Goal: Task Accomplishment & Management: Manage account settings

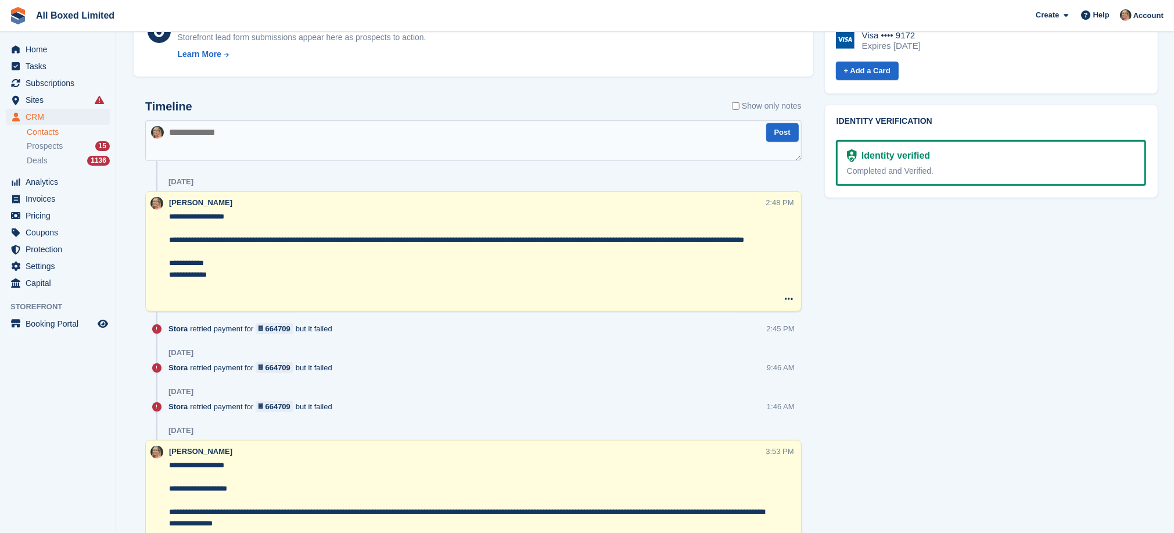
scroll to position [261, 0]
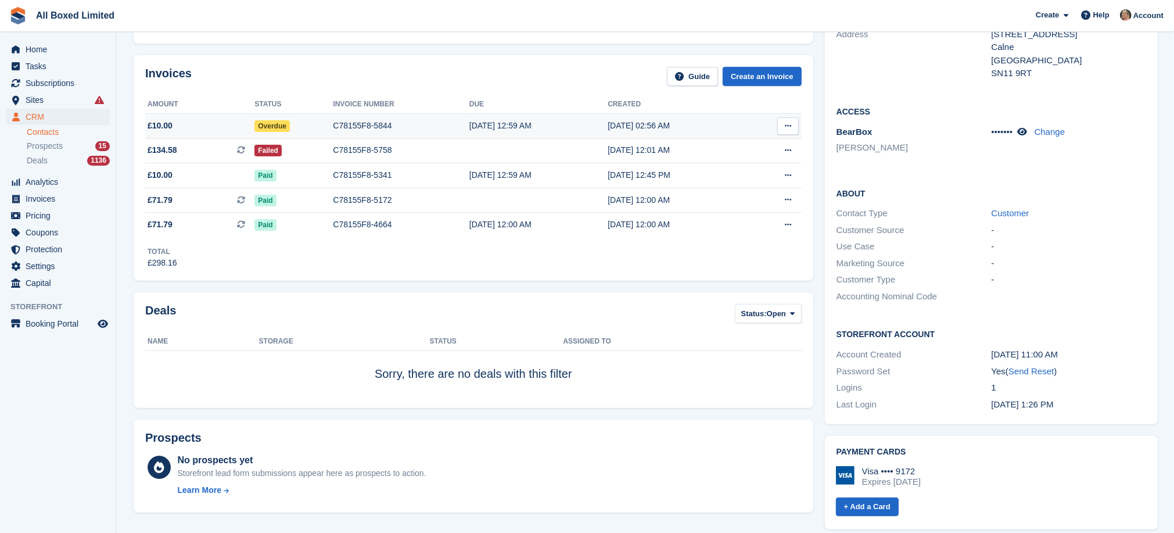
click at [349, 126] on div "C78155F8-5844" at bounding box center [401, 126] width 136 height 12
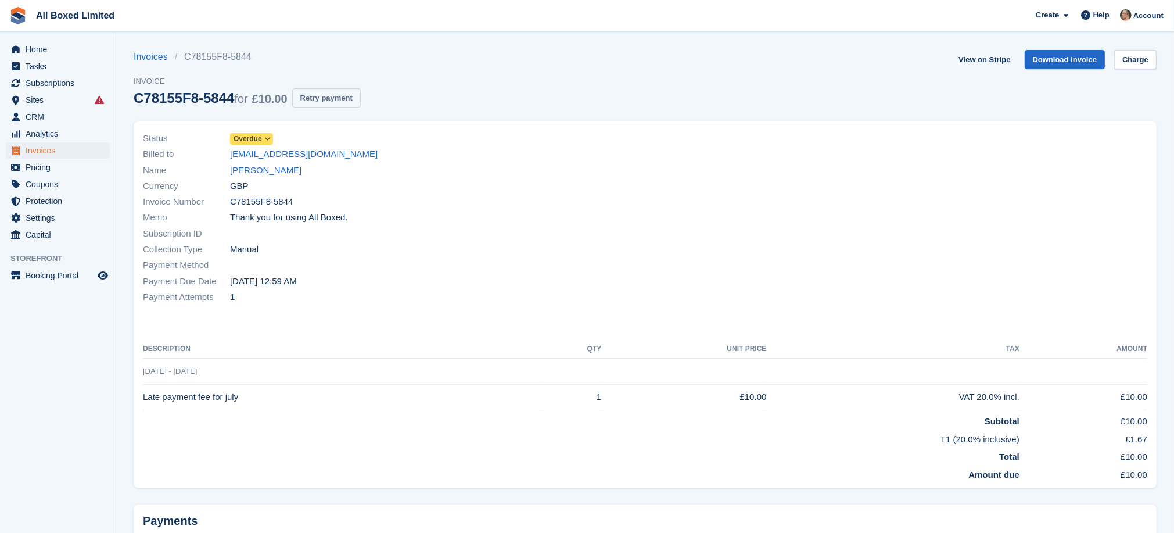
click at [317, 94] on button "Retry payment" at bounding box center [326, 97] width 69 height 19
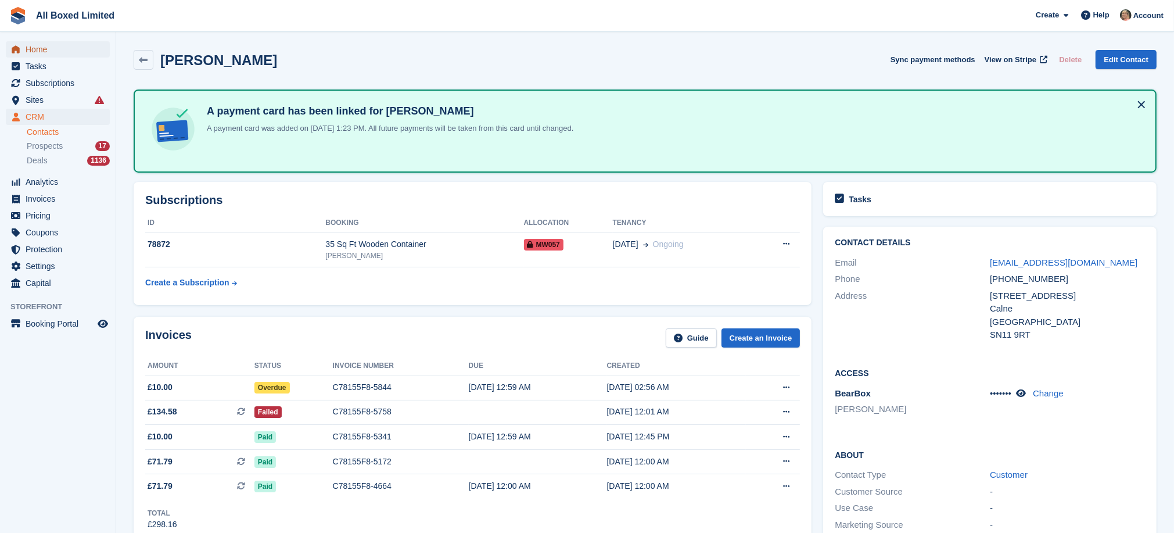
click at [37, 48] on span "Home" at bounding box center [61, 49] width 70 height 16
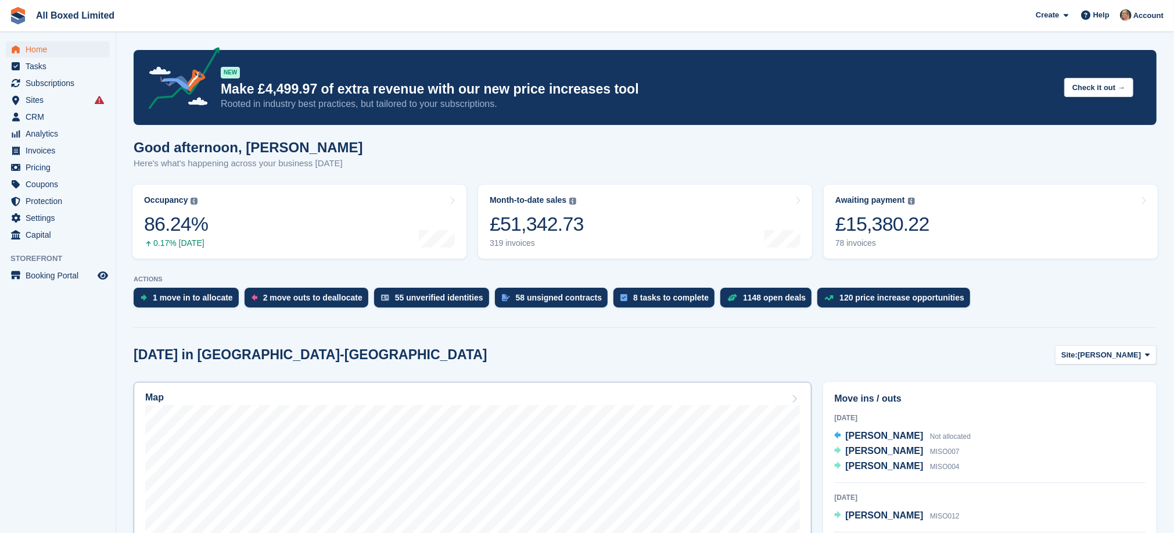
scroll to position [87, 0]
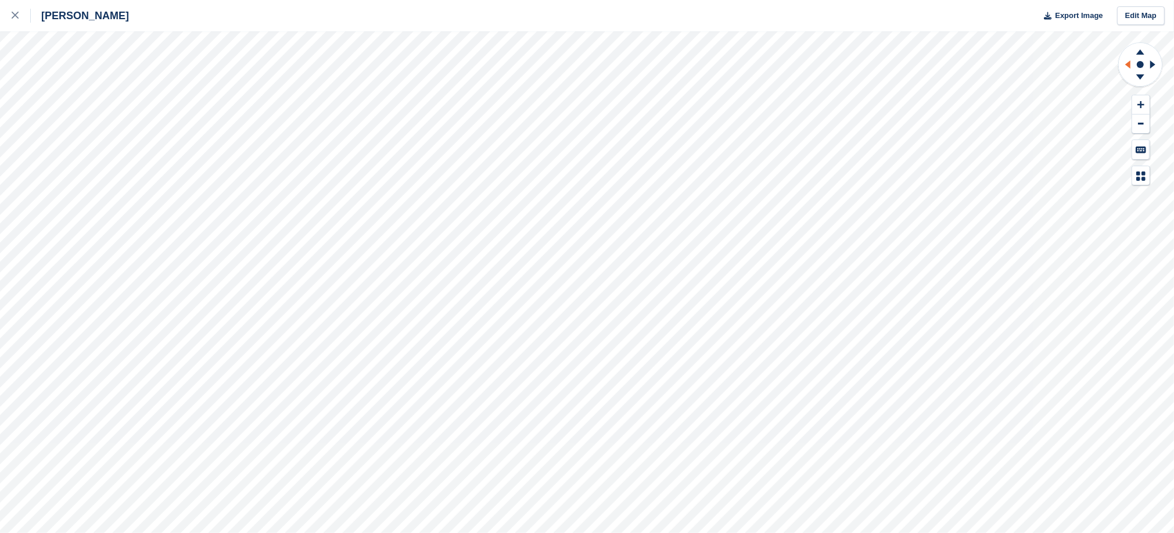
click at [1128, 62] on icon at bounding box center [1127, 64] width 5 height 8
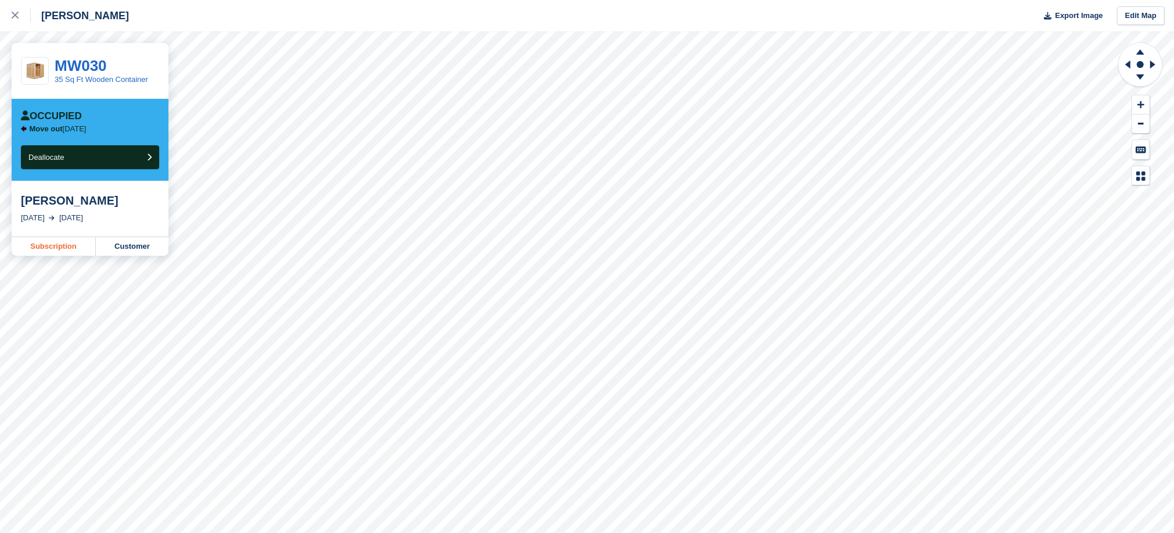
click at [70, 245] on link "Subscription" at bounding box center [54, 246] width 84 height 19
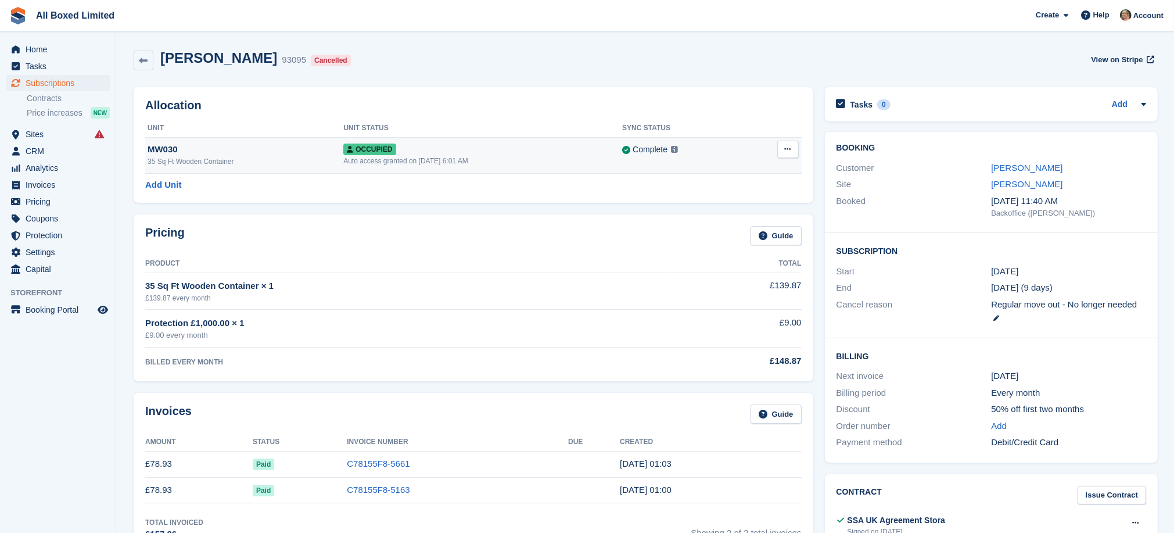
click at [785, 147] on icon at bounding box center [788, 149] width 6 height 8
click at [715, 197] on p "Deallocate" at bounding box center [743, 196] width 101 height 15
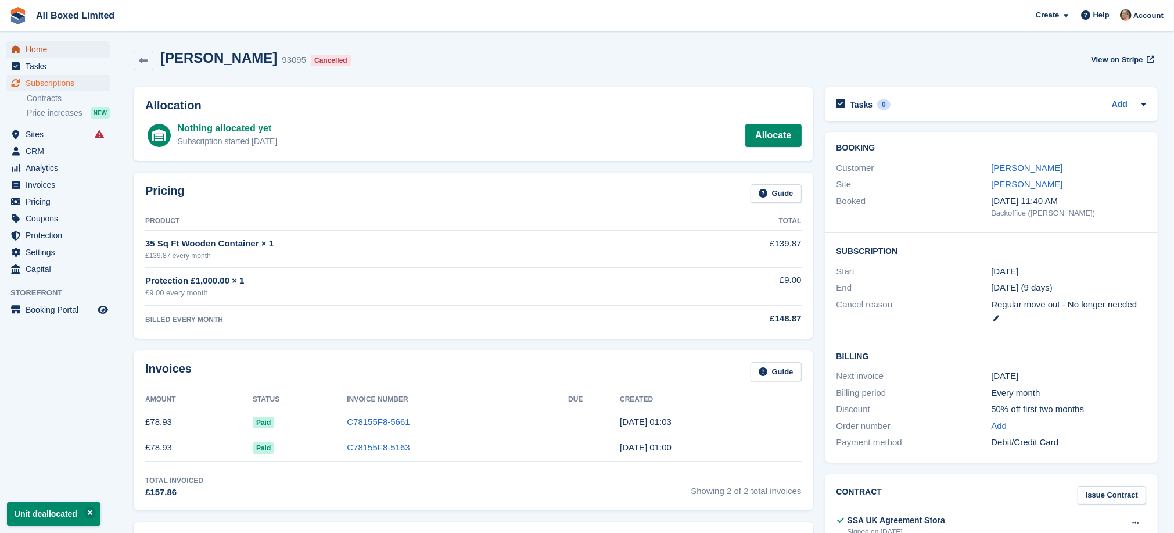
click at [31, 50] on span "Home" at bounding box center [61, 49] width 70 height 16
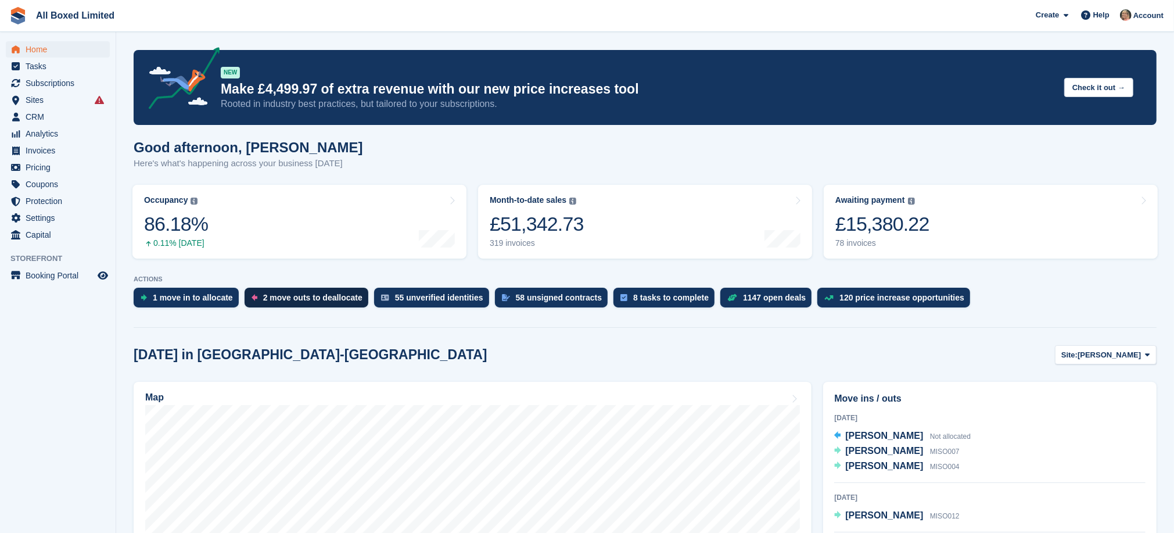
click at [313, 301] on div "2 move outs to deallocate" at bounding box center [312, 297] width 99 height 9
